Goal: Task Accomplishment & Management: Use online tool/utility

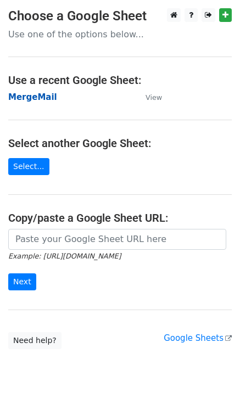
click at [31, 102] on strong "MergeMail" at bounding box center [32, 97] width 49 height 10
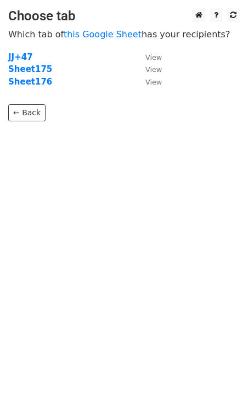
click at [41, 87] on td "Sheet176" at bounding box center [71, 82] width 126 height 13
click at [40, 84] on strong "Sheet176" at bounding box center [30, 82] width 44 height 10
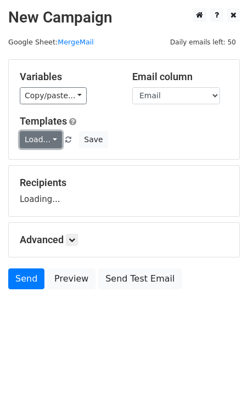
click at [50, 142] on link "Load..." at bounding box center [41, 139] width 42 height 17
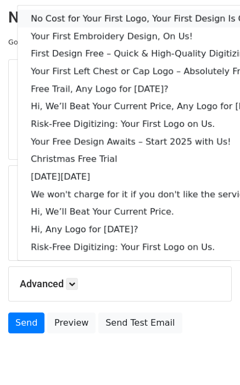
click at [74, 21] on link "No Cost for Your First Logo, Your First Design Is On Us!" at bounding box center [150, 19] width 265 height 18
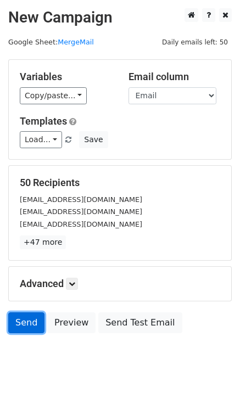
click at [32, 325] on link "Send" at bounding box center [26, 322] width 36 height 21
